Goal: Task Accomplishment & Management: Use online tool/utility

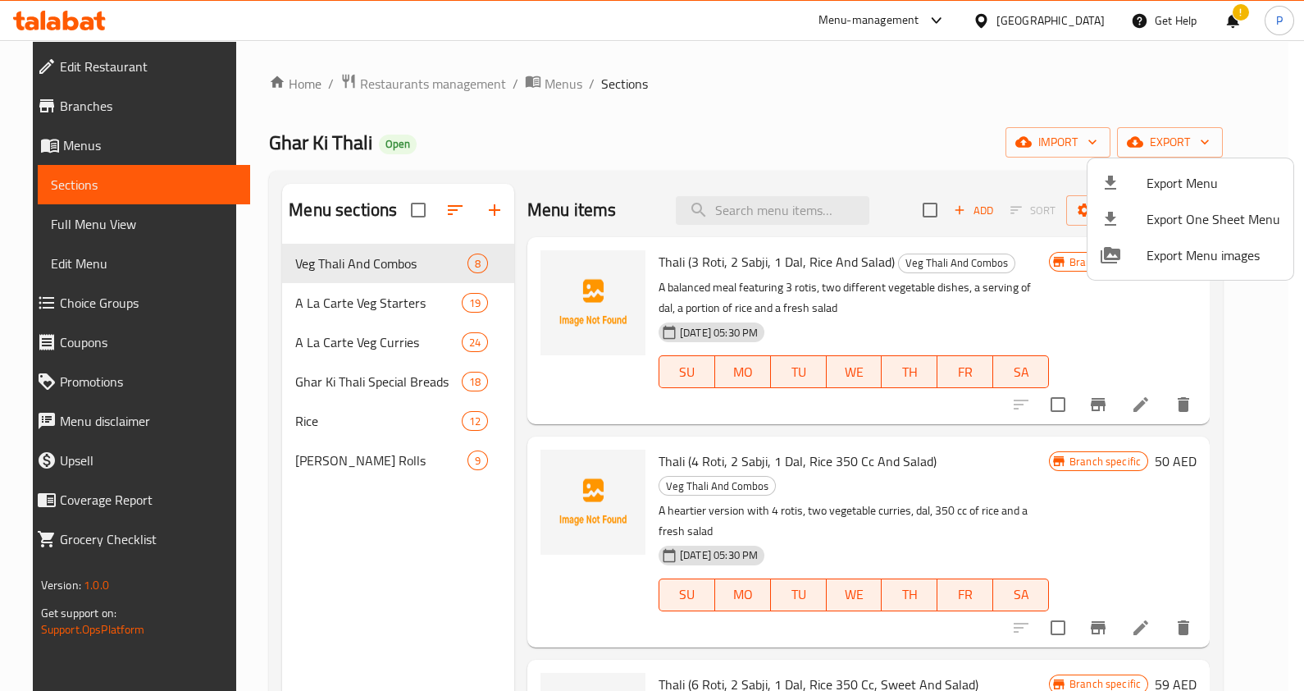
click at [422, 89] on div at bounding box center [652, 345] width 1304 height 691
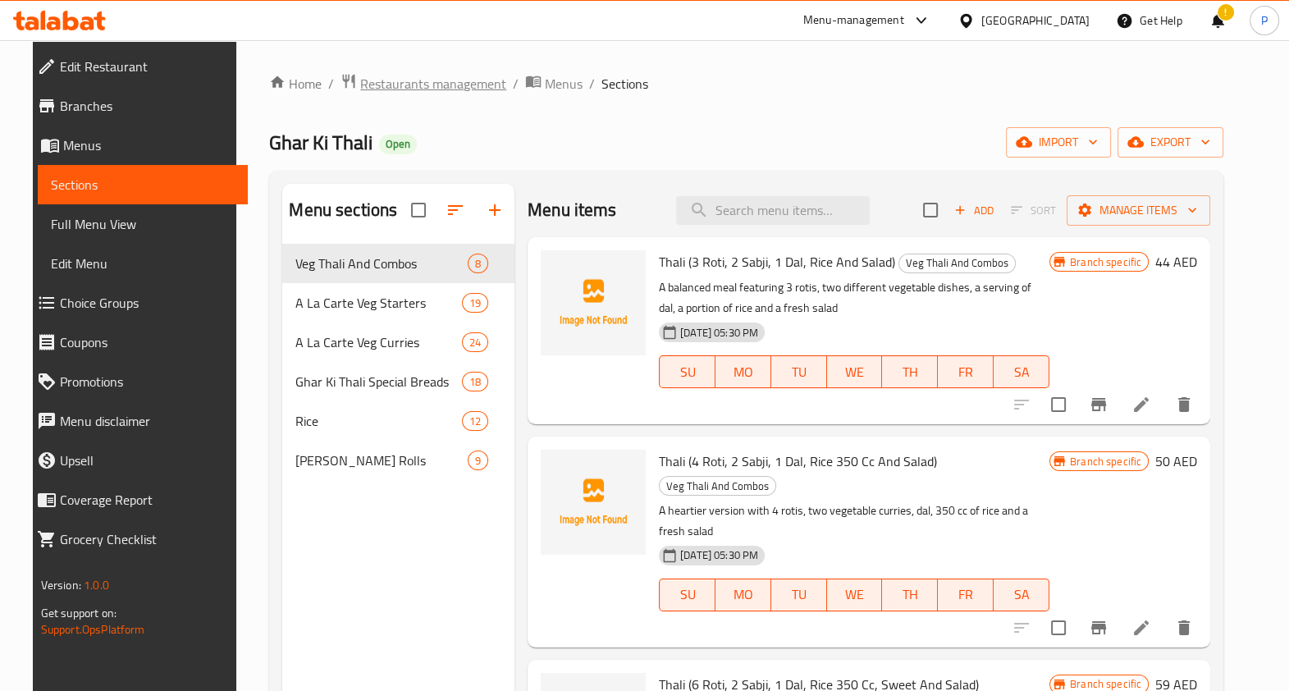
click at [399, 85] on span "Restaurants management" at bounding box center [433, 84] width 146 height 20
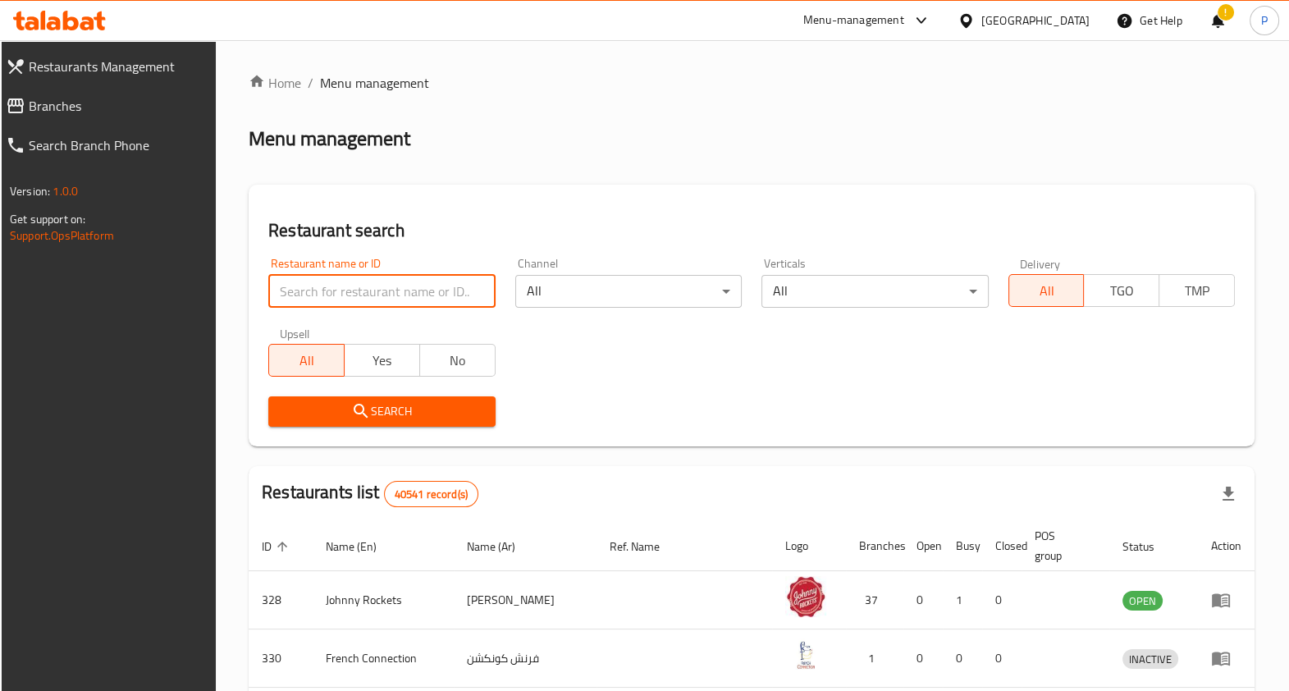
click at [359, 285] on input "search" at bounding box center [381, 291] width 226 height 33
click button "Search" at bounding box center [381, 411] width 226 height 30
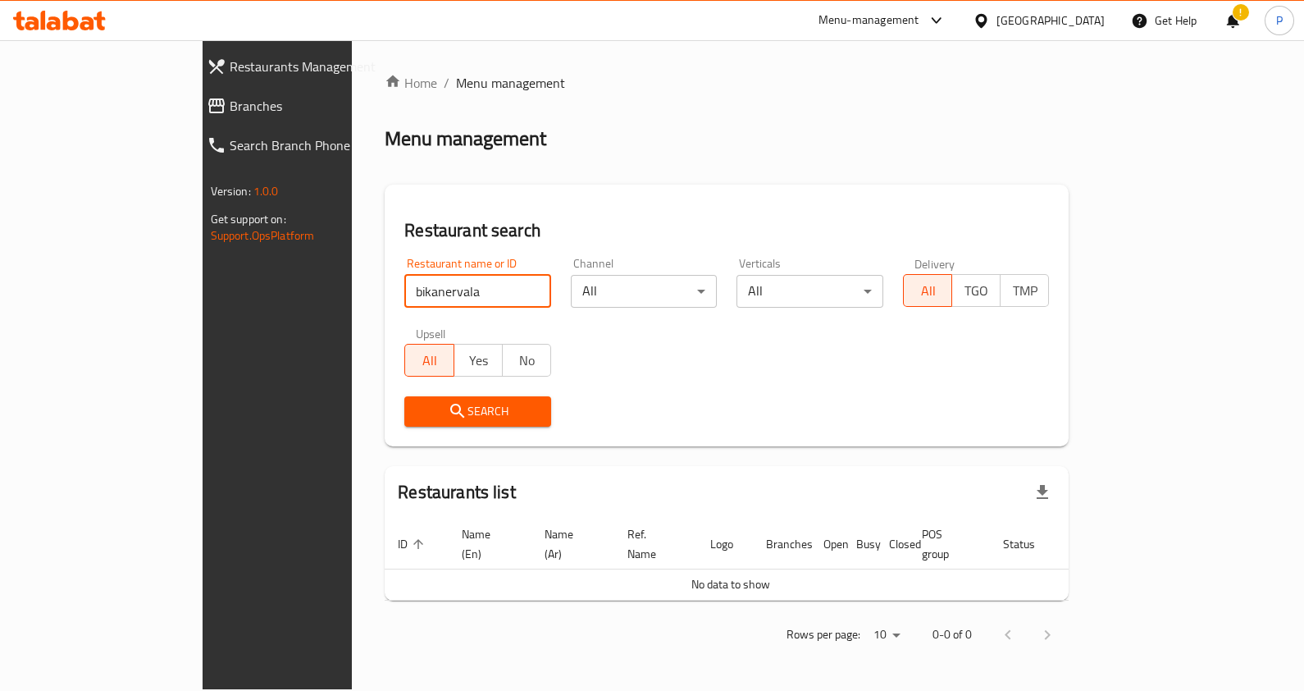
type input "bikanervala"
click button "Search" at bounding box center [477, 411] width 147 height 30
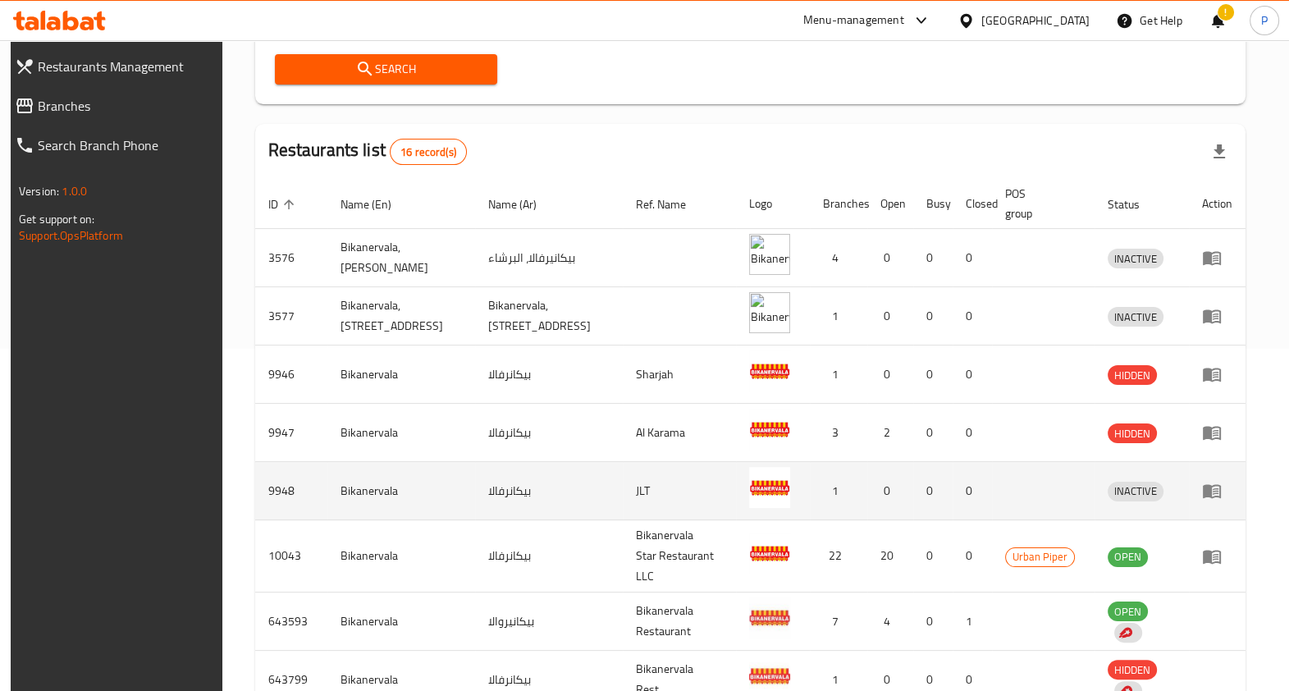
scroll to position [340, 0]
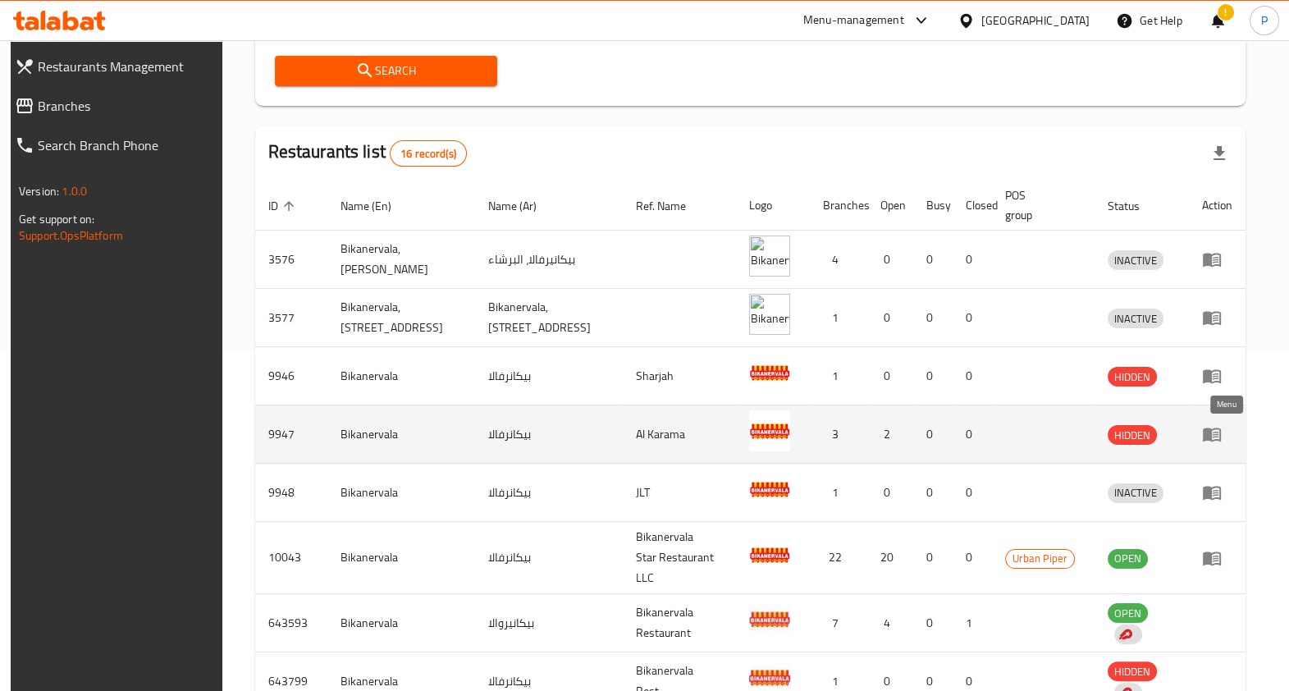
click at [1231, 436] on link "enhanced table" at bounding box center [1217, 434] width 30 height 20
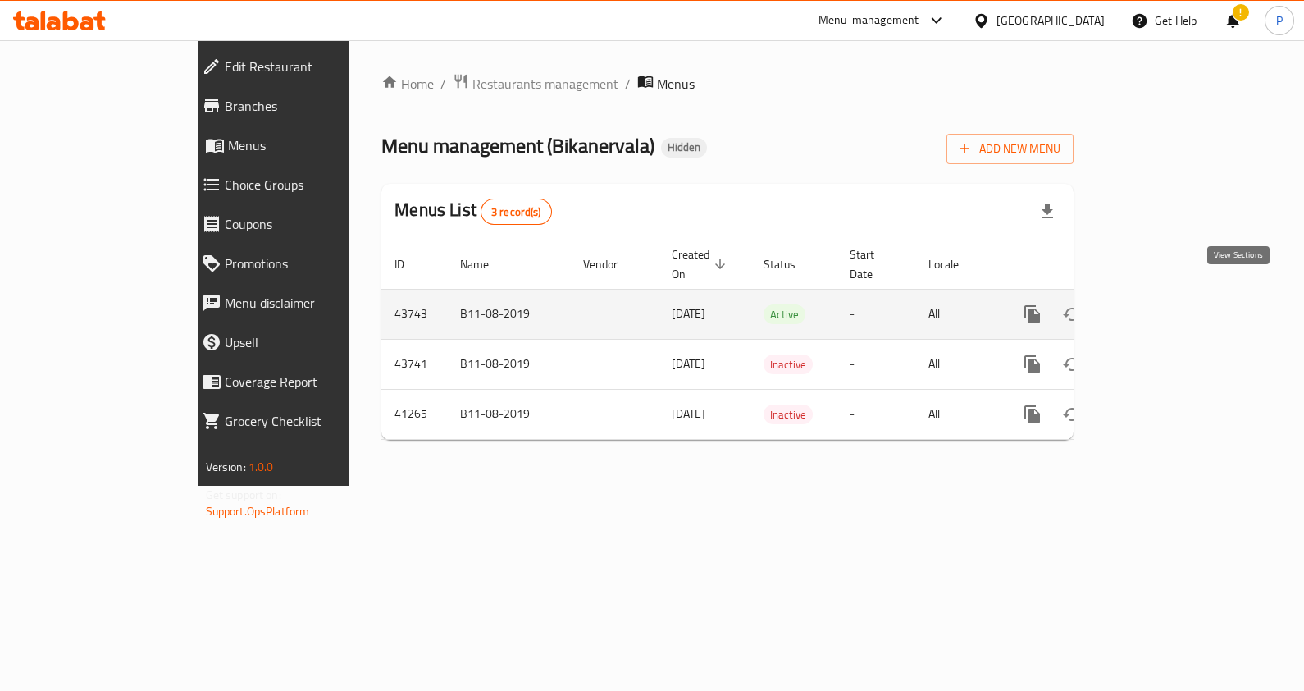
click at [1161, 304] on icon "enhanced table" at bounding box center [1151, 314] width 20 height 20
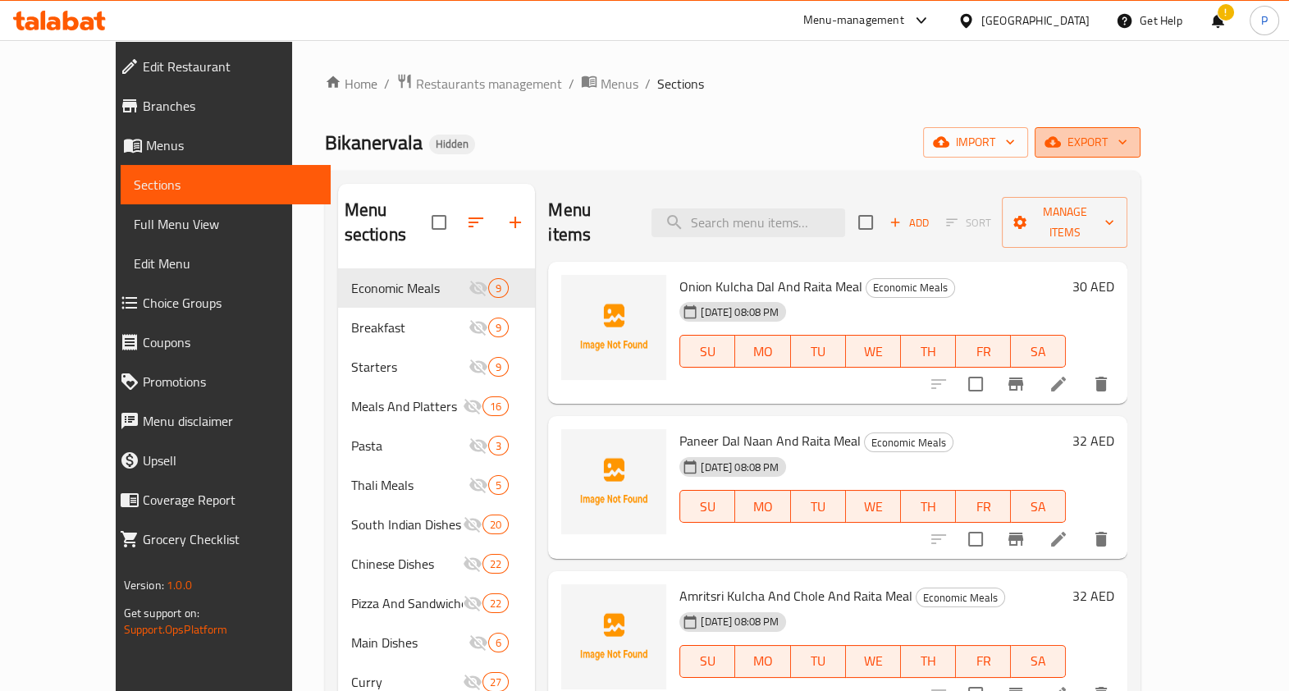
click at [1127, 137] on span "export" at bounding box center [1087, 142] width 80 height 21
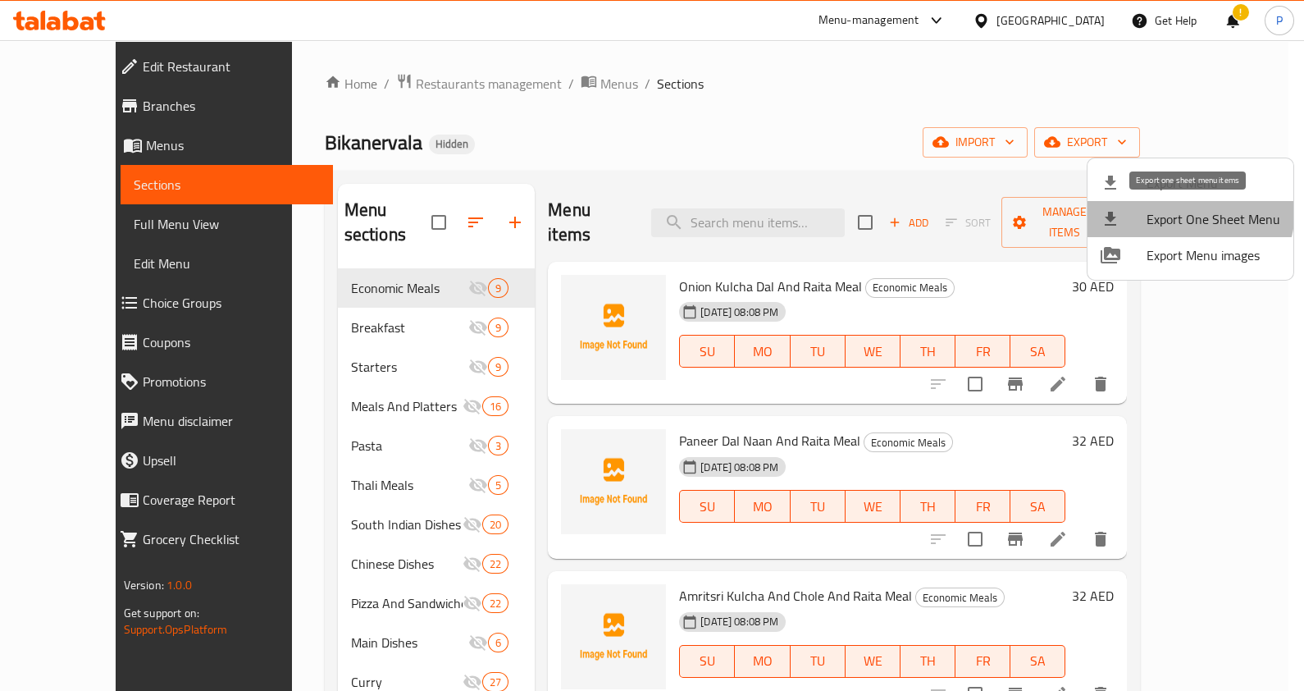
click at [1181, 209] on span "Export One Sheet Menu" at bounding box center [1214, 219] width 134 height 20
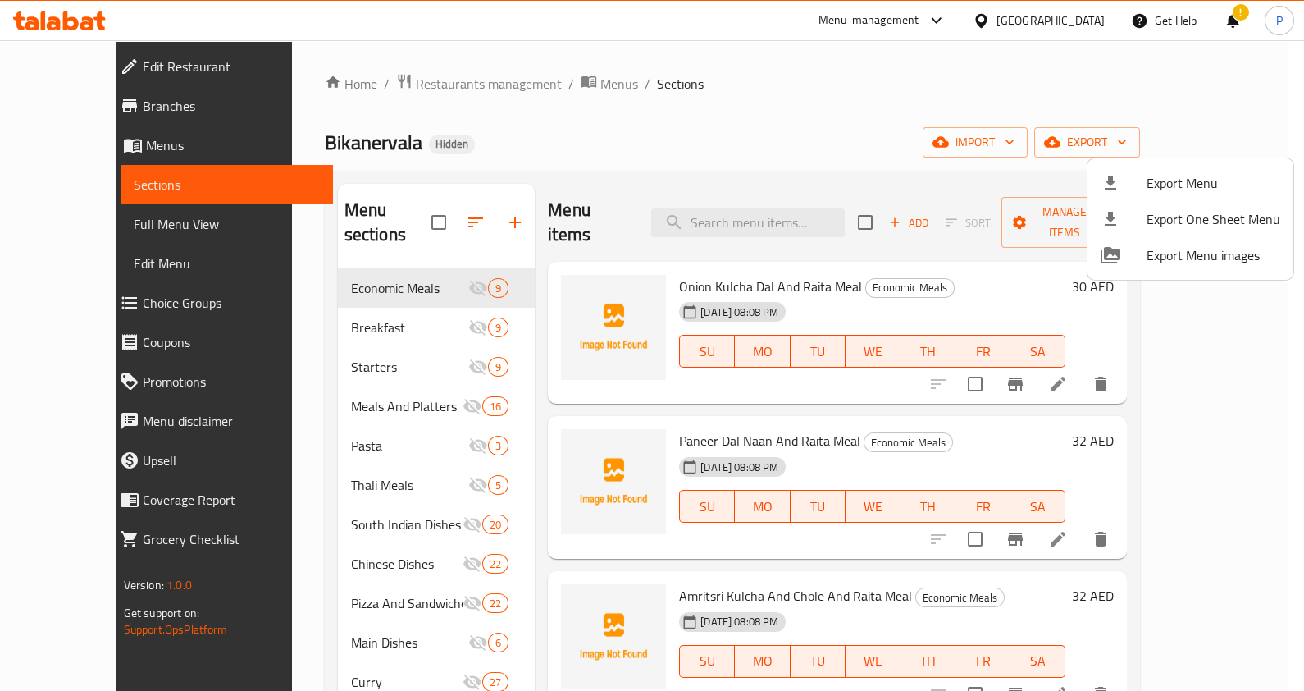
click at [429, 84] on div at bounding box center [652, 345] width 1304 height 691
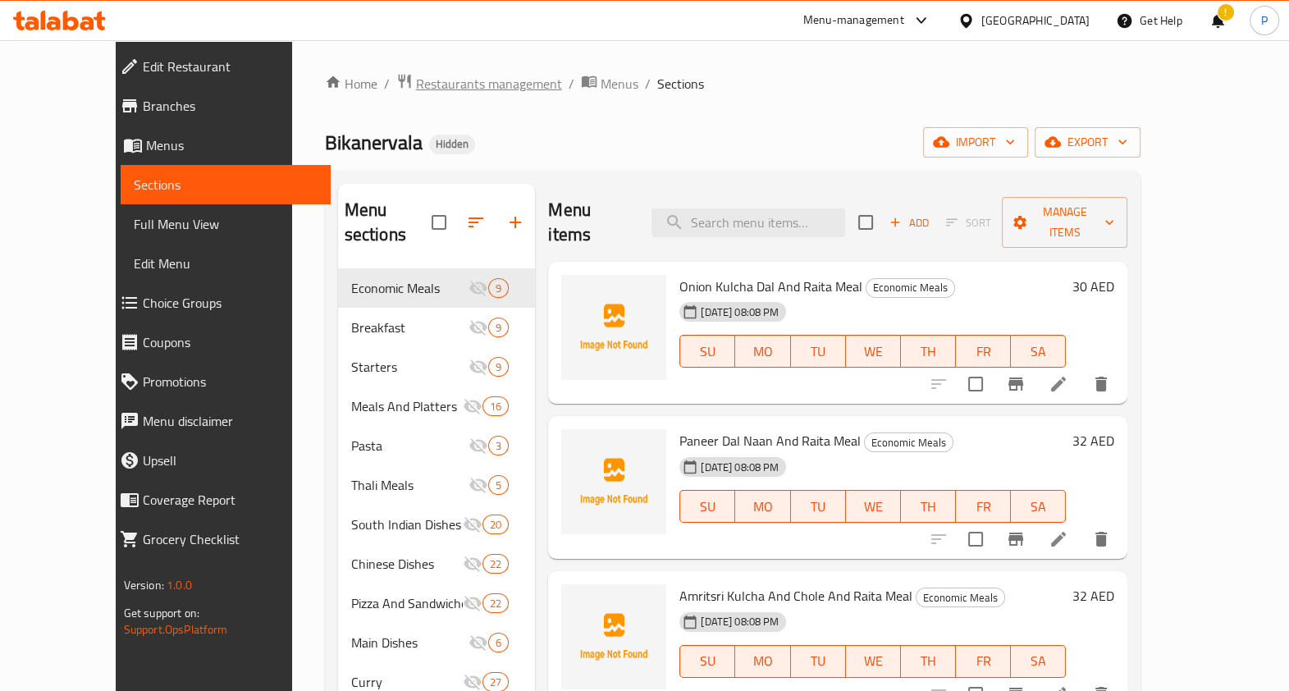
click at [429, 84] on span "Restaurants management" at bounding box center [489, 84] width 146 height 20
